Goal: Task Accomplishment & Management: Manage account settings

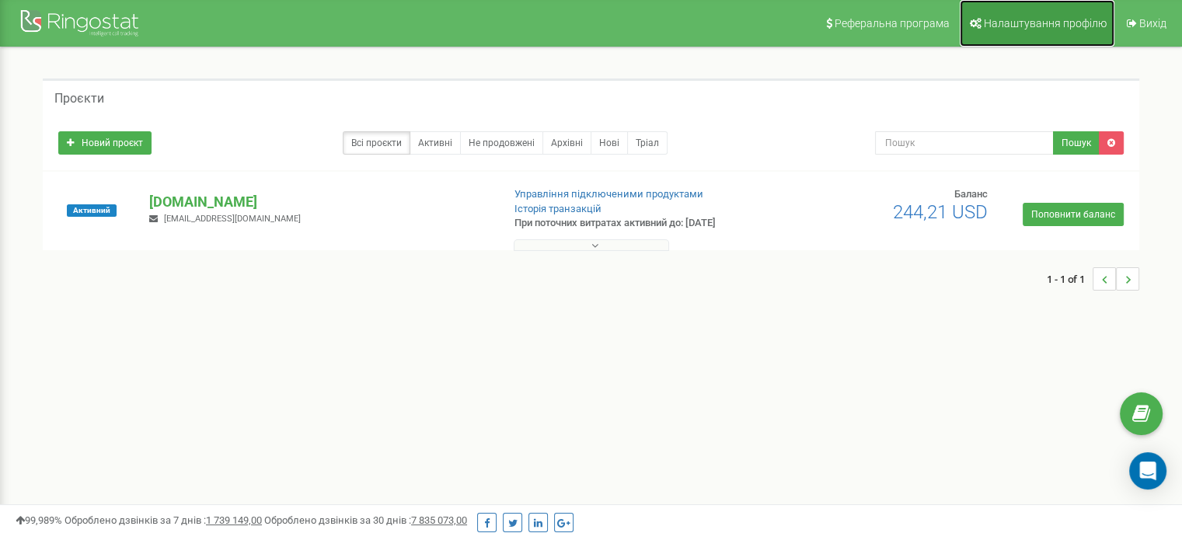
click at [1020, 18] on span "Налаштування профілю" at bounding box center [1044, 23] width 123 height 12
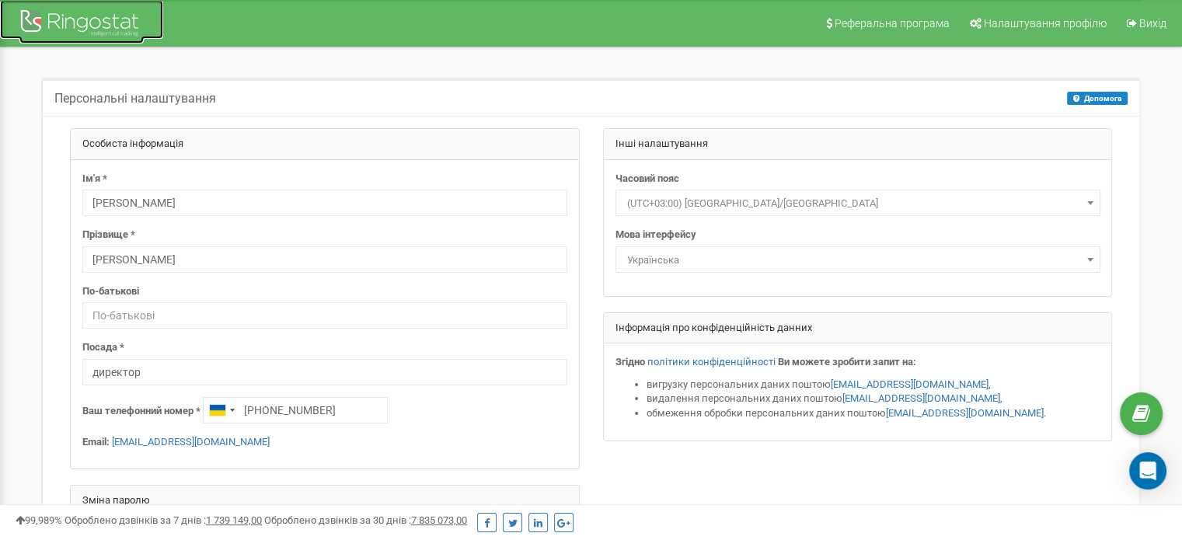
click at [91, 26] on div at bounding box center [81, 24] width 124 height 37
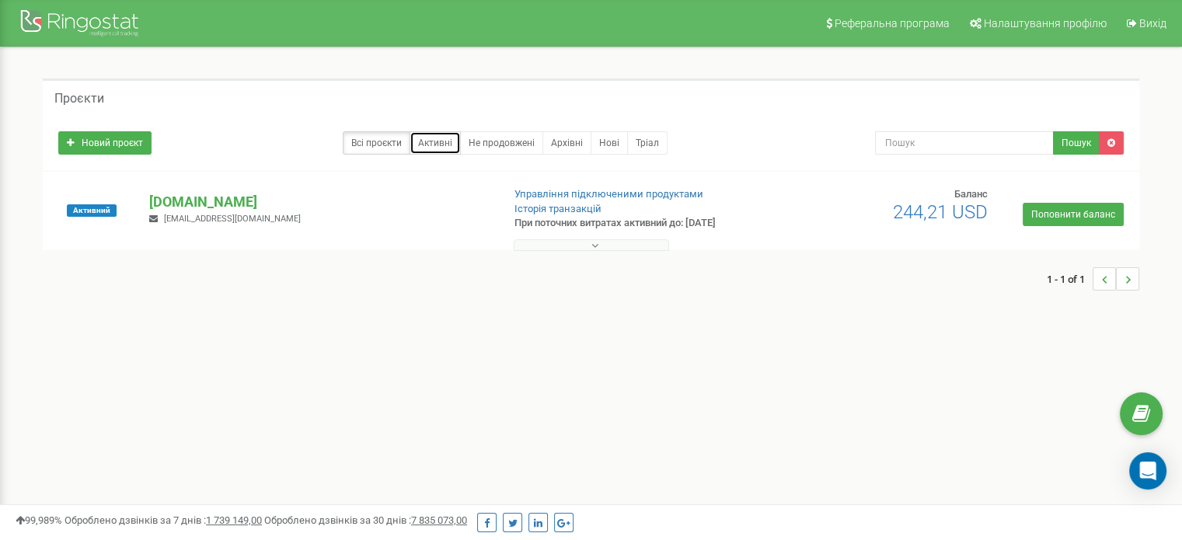
click at [454, 145] on link "Активні" at bounding box center [434, 142] width 51 height 23
click at [558, 197] on link "Управління підключеними продуктами" at bounding box center [608, 194] width 189 height 12
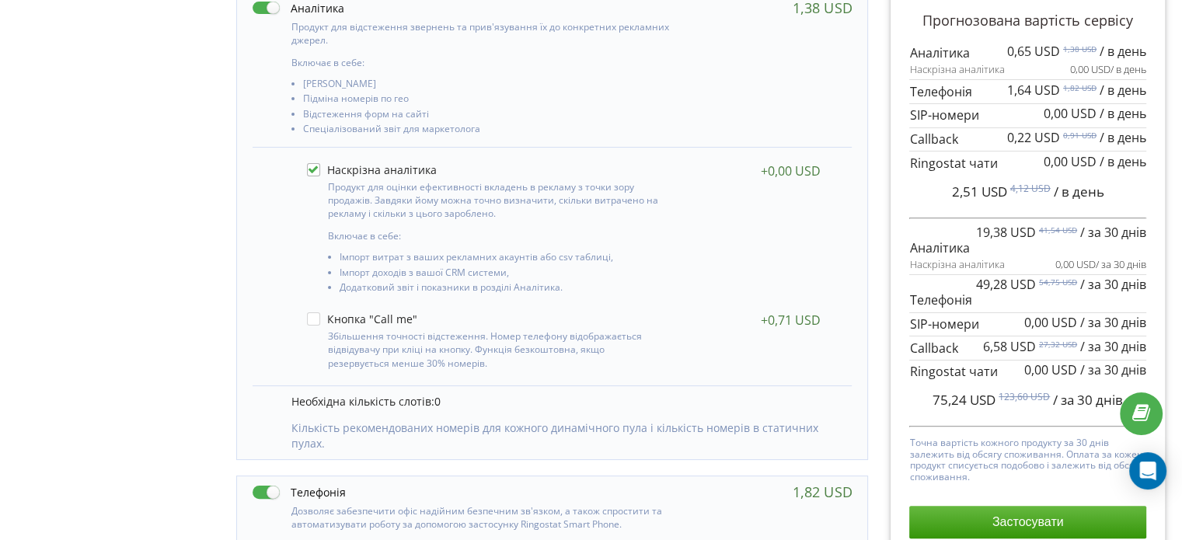
scroll to position [78, 0]
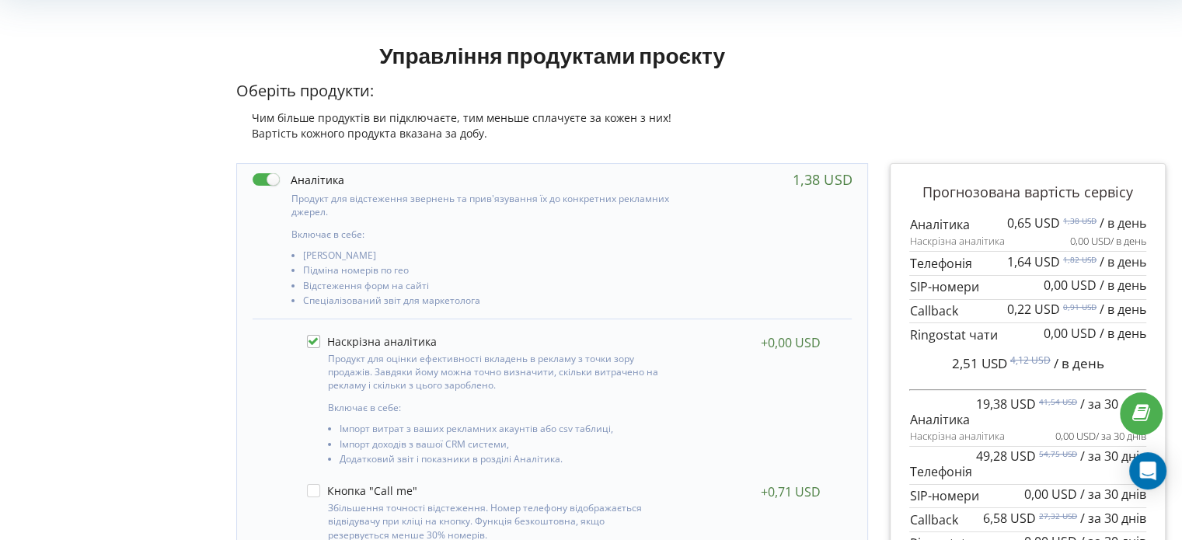
drag, startPoint x: 344, startPoint y: 179, endPoint x: 301, endPoint y: 179, distance: 42.7
click at [301, 179] on div at bounding box center [461, 180] width 419 height 16
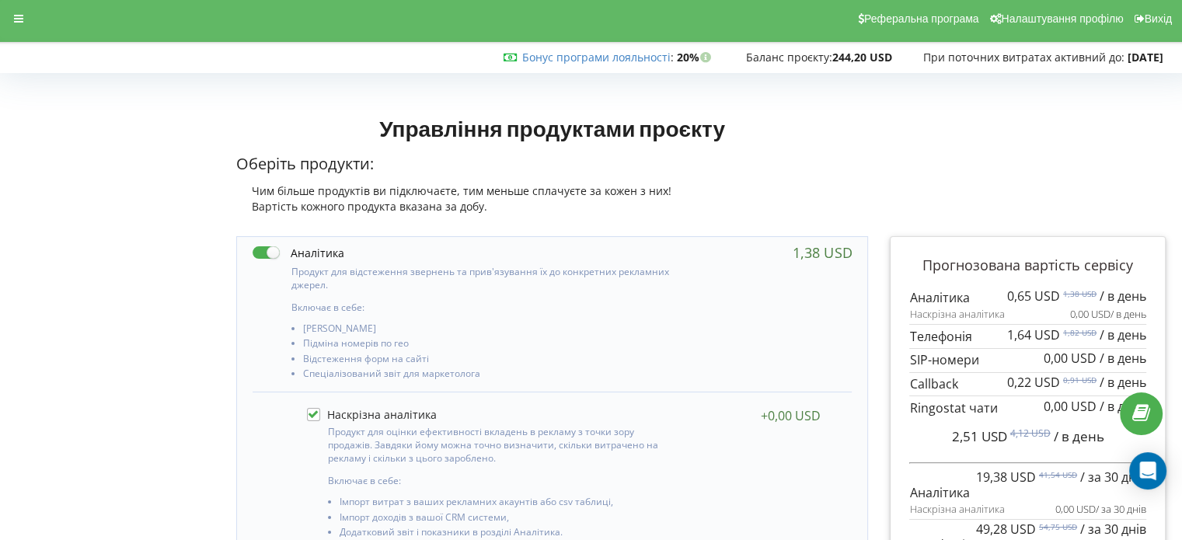
scroll to position [0, 0]
